Goal: Task Accomplishment & Management: Manage account settings

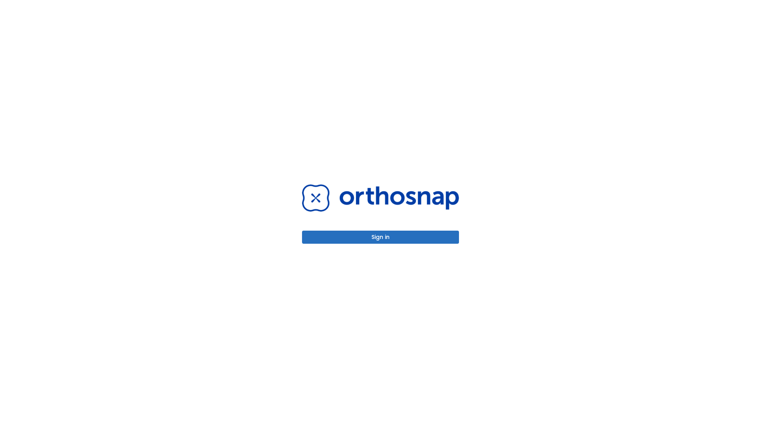
click at [381, 237] on button "Sign in" at bounding box center [380, 237] width 157 height 13
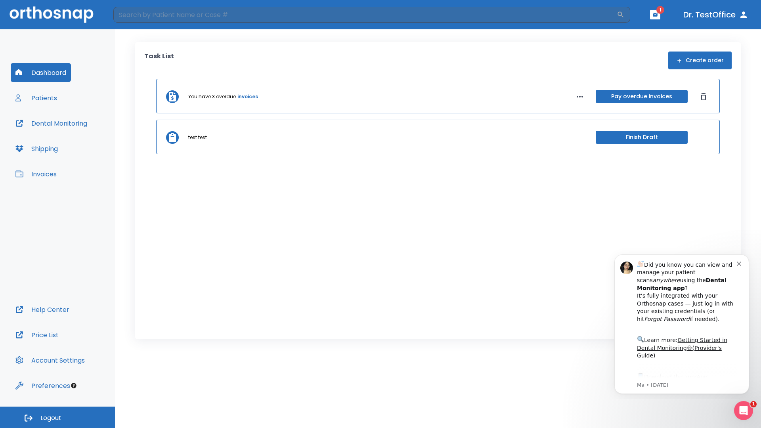
click at [57, 418] on span "Logout" at bounding box center [50, 418] width 21 height 9
